Goal: Task Accomplishment & Management: Use online tool/utility

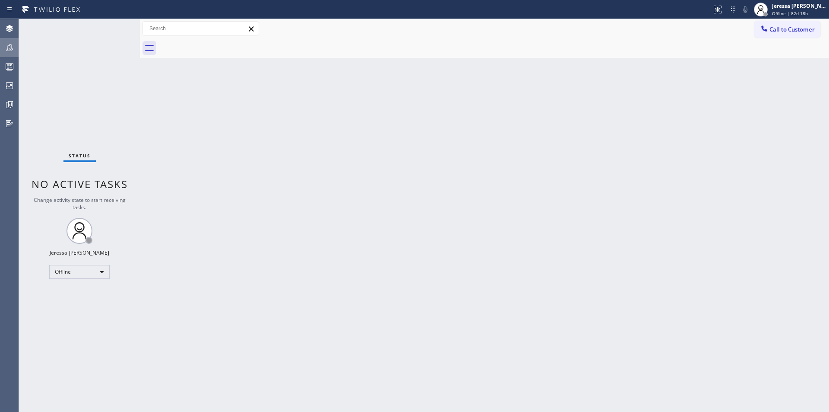
click at [9, 51] on icon at bounding box center [9, 47] width 10 height 10
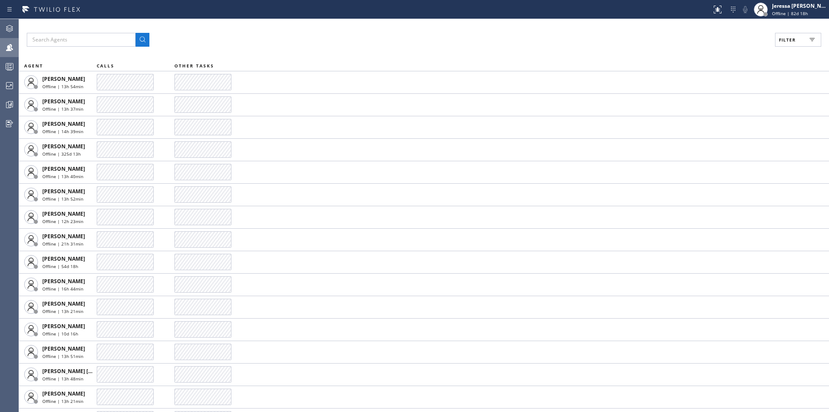
click at [9, 53] on div at bounding box center [9, 47] width 19 height 17
click at [792, 44] on button "Filter" at bounding box center [798, 40] width 46 height 14
click at [724, 105] on label "Available" at bounding box center [766, 101] width 114 height 7
click at [709, 105] on input "Available" at bounding box center [703, 102] width 10 height 10
checkbox input "true"
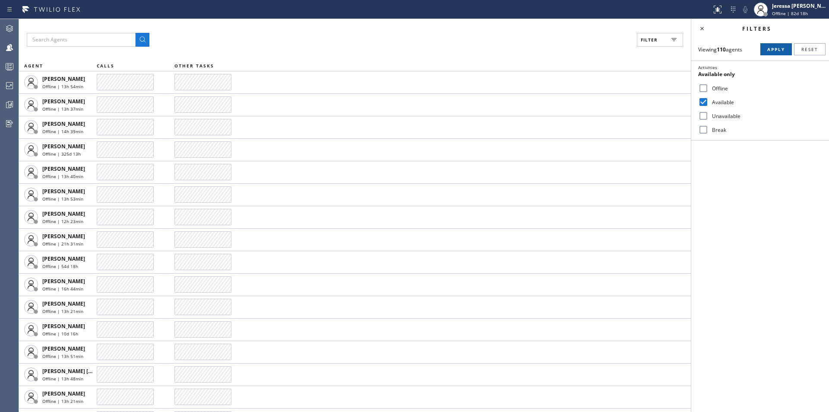
click at [783, 48] on span "Apply" at bounding box center [777, 49] width 18 height 6
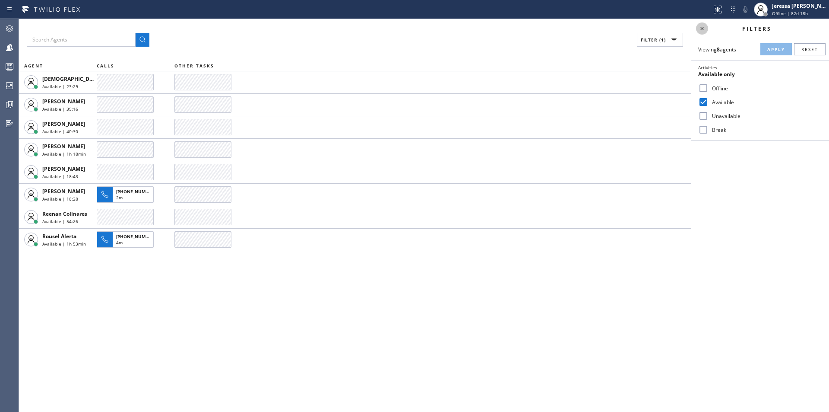
click at [705, 29] on icon at bounding box center [702, 28] width 10 height 10
